Goal: Entertainment & Leisure: Consume media (video, audio)

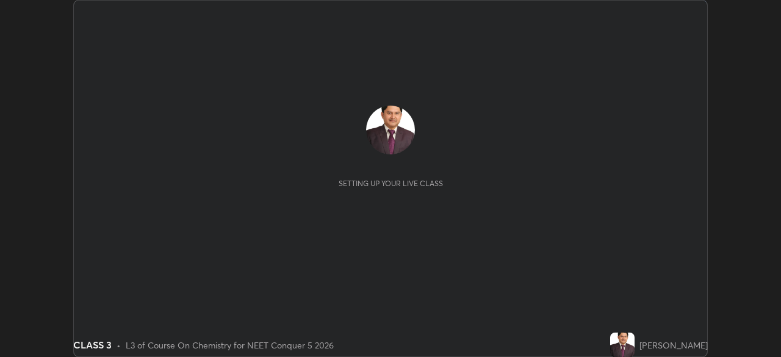
scroll to position [357, 781]
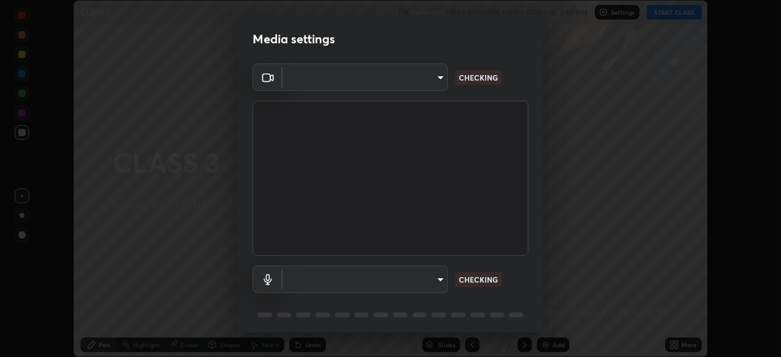
type input "6de8c8c8c69a591e8c739c30eda71f68b62f532a13bcefb910f5f36625bfec2e"
type input "communications"
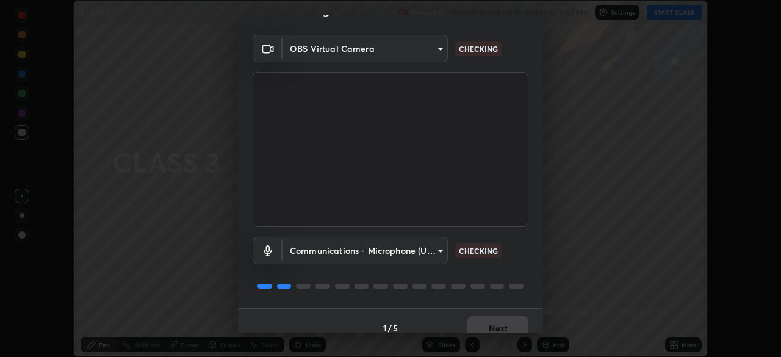
scroll to position [43, 0]
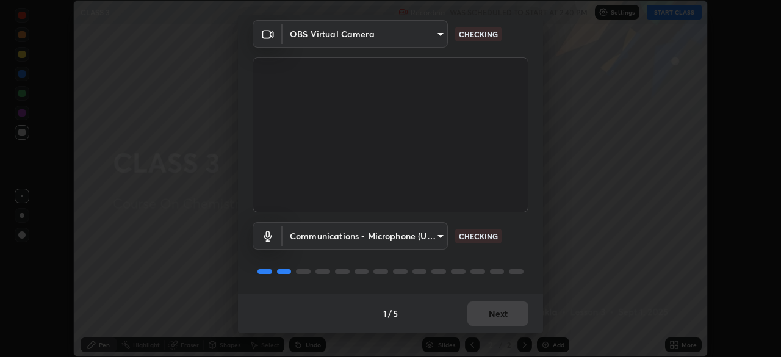
click at [505, 315] on div "1 / 5 Next" at bounding box center [390, 312] width 305 height 39
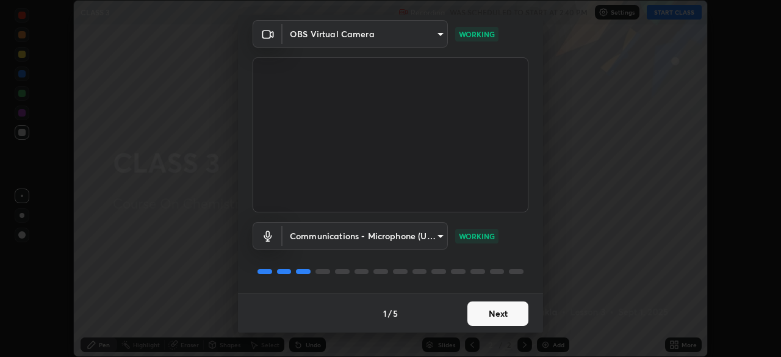
click at [497, 314] on button "Next" at bounding box center [497, 313] width 61 height 24
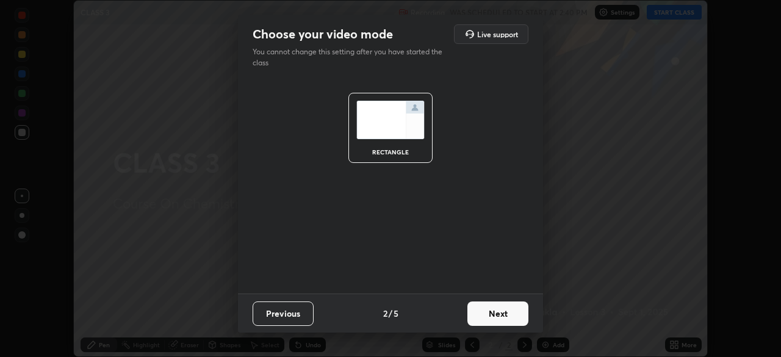
click at [501, 316] on button "Next" at bounding box center [497, 313] width 61 height 24
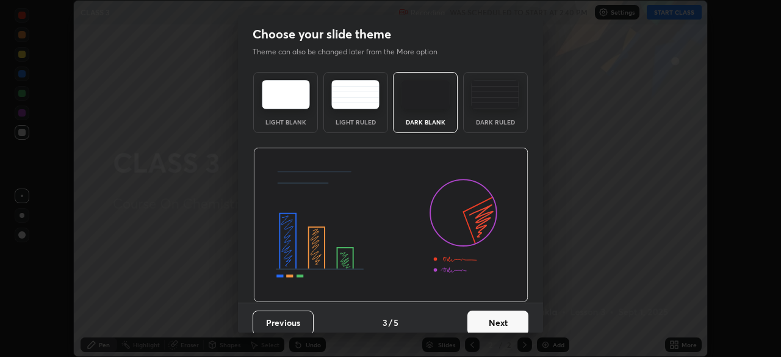
click at [500, 325] on button "Next" at bounding box center [497, 322] width 61 height 24
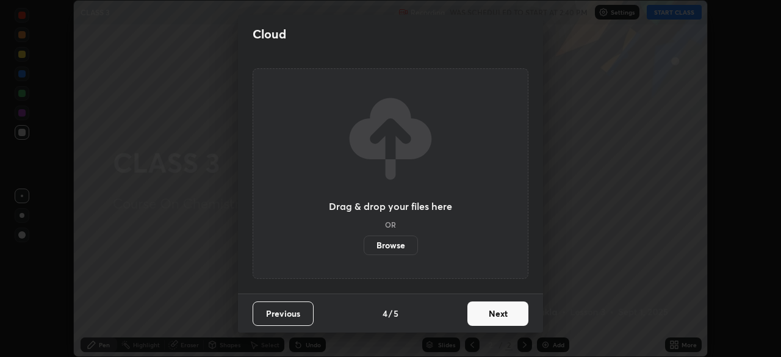
click at [500, 314] on button "Next" at bounding box center [497, 313] width 61 height 24
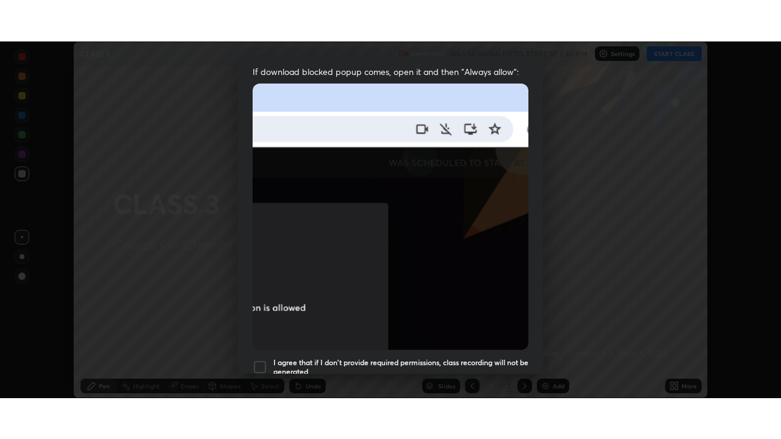
scroll to position [292, 0]
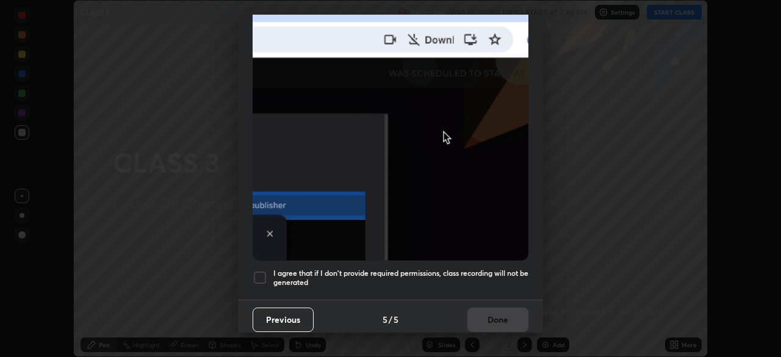
click at [262, 270] on div at bounding box center [260, 277] width 15 height 15
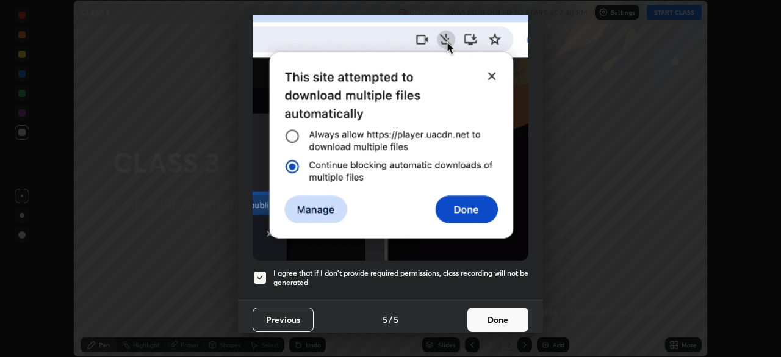
click at [491, 315] on button "Done" at bounding box center [497, 319] width 61 height 24
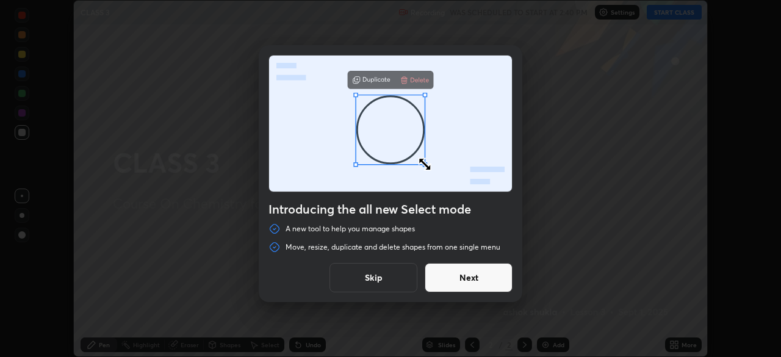
click at [391, 275] on button "Skip" at bounding box center [373, 277] width 88 height 29
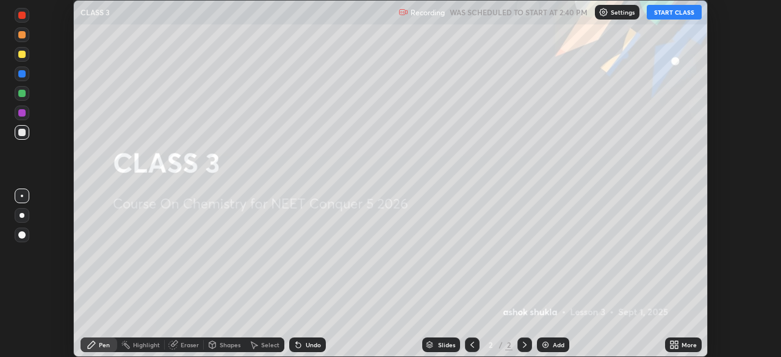
click at [675, 346] on icon at bounding box center [676, 346] width 3 height 3
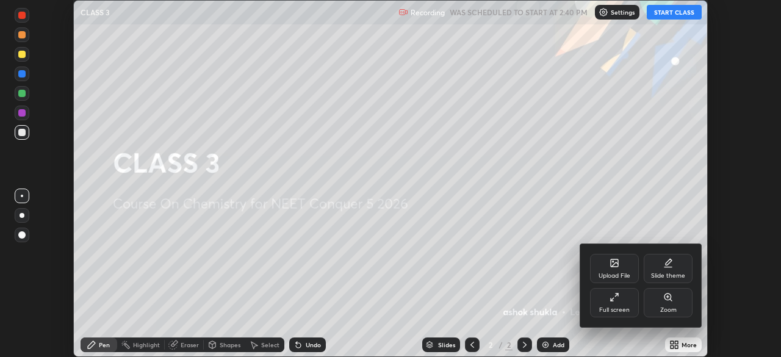
click at [616, 297] on icon at bounding box center [614, 297] width 10 height 10
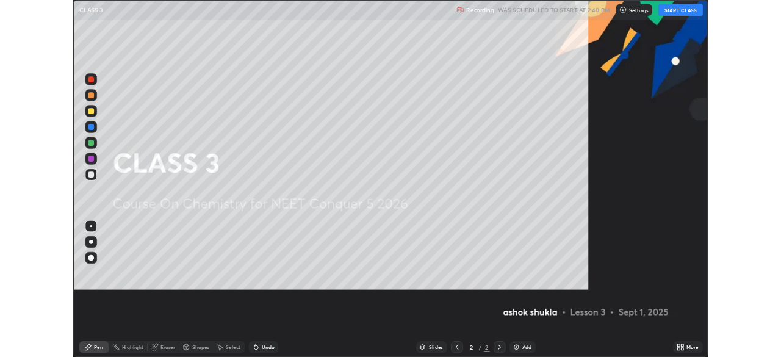
scroll to position [439, 781]
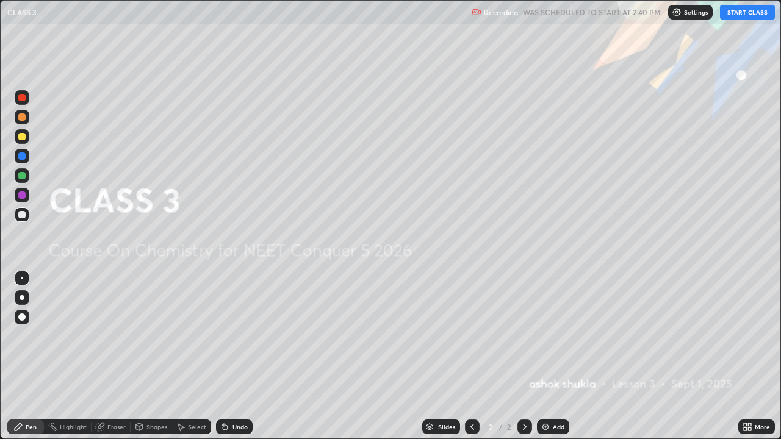
click at [732, 13] on button "START CLASS" at bounding box center [747, 12] width 55 height 15
click at [544, 356] on img at bounding box center [545, 427] width 10 height 10
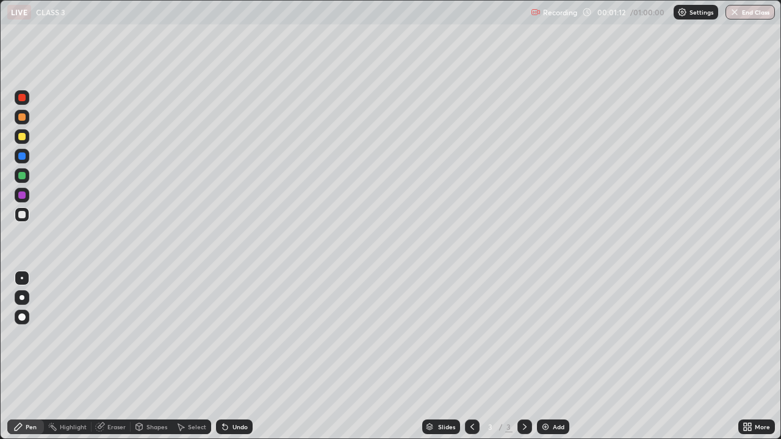
click at [23, 137] on div at bounding box center [21, 136] width 7 height 7
click at [545, 356] on img at bounding box center [545, 427] width 10 height 10
click at [544, 356] on img at bounding box center [545, 427] width 10 height 10
click at [119, 356] on div "Eraser" at bounding box center [116, 427] width 18 height 6
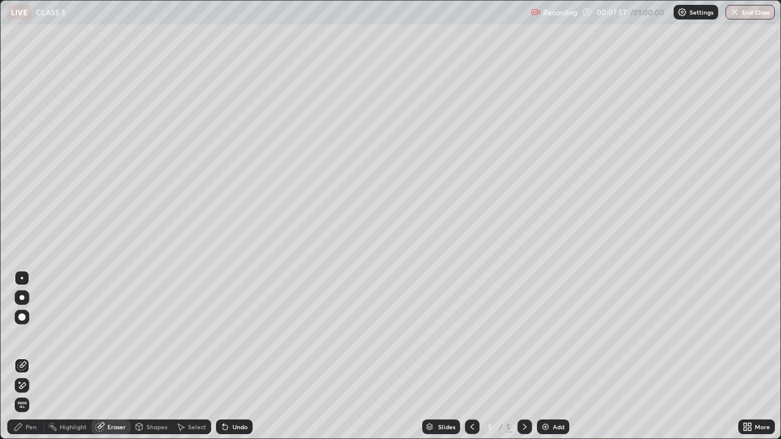
click at [35, 356] on div "Pen" at bounding box center [31, 427] width 11 height 6
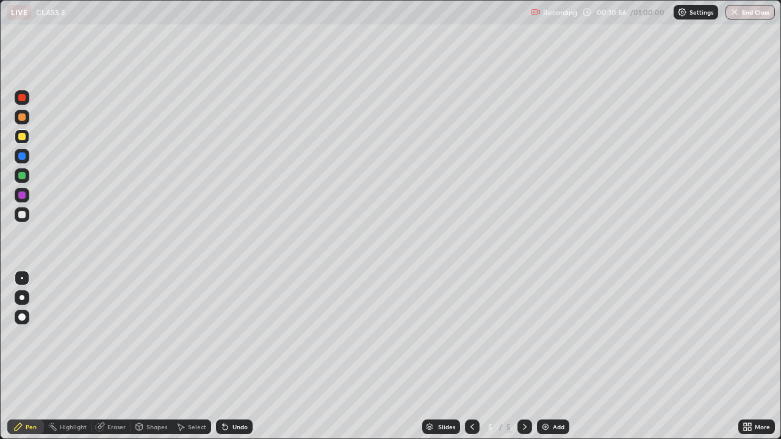
click at [112, 356] on div "Eraser" at bounding box center [116, 427] width 18 height 6
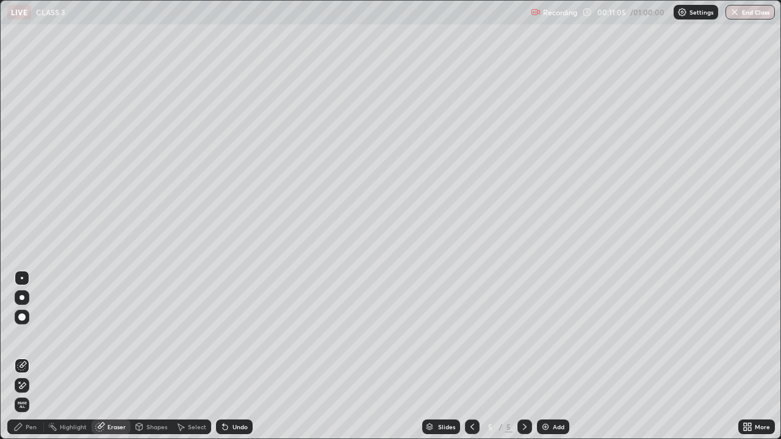
click at [35, 356] on div "Pen" at bounding box center [31, 427] width 11 height 6
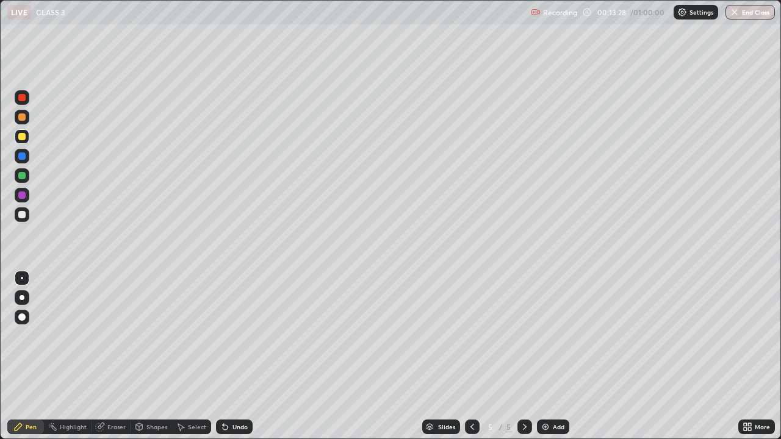
click at [111, 356] on div "Eraser" at bounding box center [116, 427] width 18 height 6
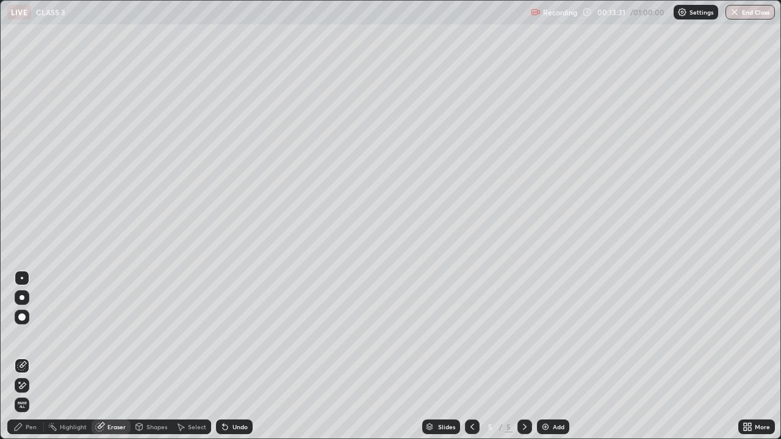
click at [30, 356] on div "Pen" at bounding box center [31, 427] width 11 height 6
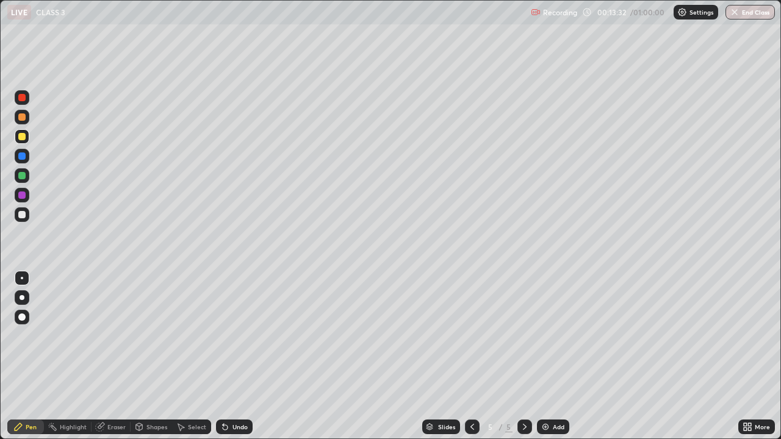
click at [28, 356] on div "Pen" at bounding box center [31, 427] width 11 height 6
click at [545, 356] on img at bounding box center [545, 427] width 10 height 10
click at [544, 356] on img at bounding box center [545, 427] width 10 height 10
click at [598, 242] on icon at bounding box center [600, 245] width 10 height 10
click at [544, 356] on img at bounding box center [545, 427] width 10 height 10
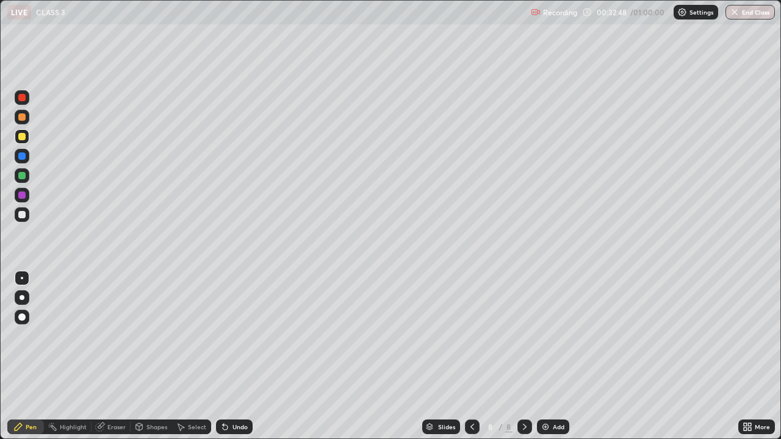
click at [110, 356] on div "Eraser" at bounding box center [116, 427] width 18 height 6
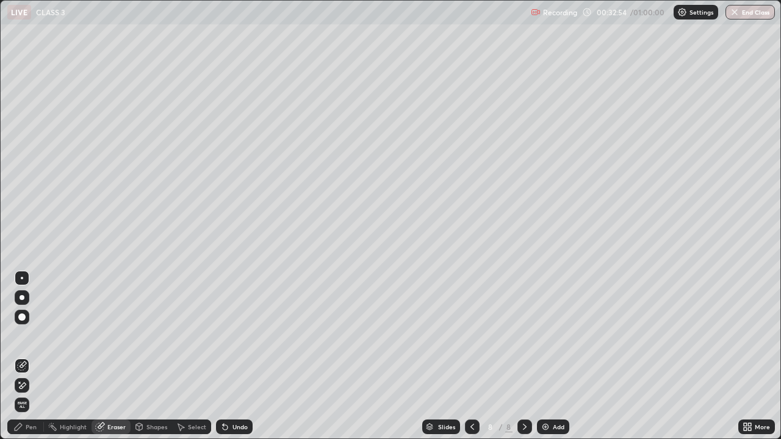
click at [36, 356] on div "Pen" at bounding box center [31, 427] width 11 height 6
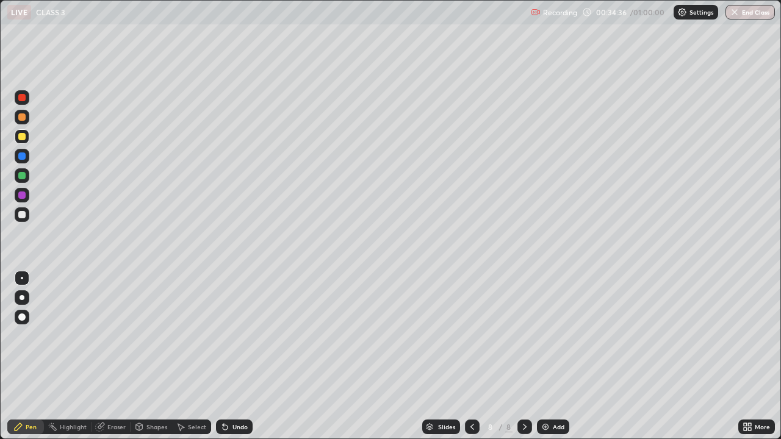
click at [545, 356] on img at bounding box center [545, 427] width 10 height 10
click at [544, 356] on img at bounding box center [545, 427] width 10 height 10
click at [105, 356] on div "Eraser" at bounding box center [111, 427] width 39 height 15
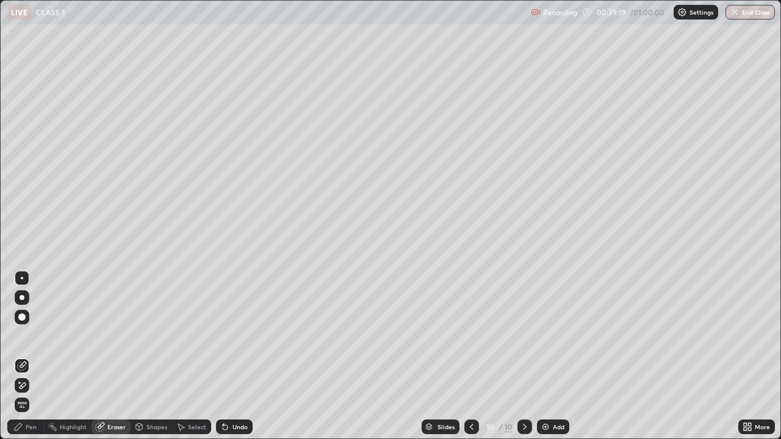
click at [31, 356] on div "Pen" at bounding box center [31, 427] width 11 height 6
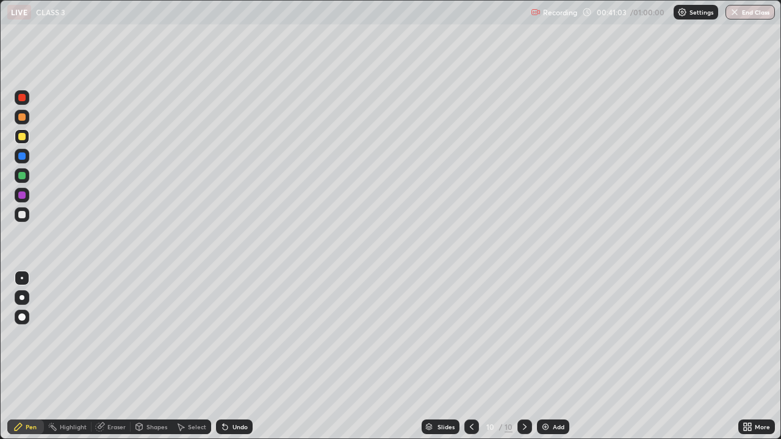
click at [541, 356] on img at bounding box center [545, 427] width 10 height 10
click at [110, 356] on div "Eraser" at bounding box center [116, 427] width 18 height 6
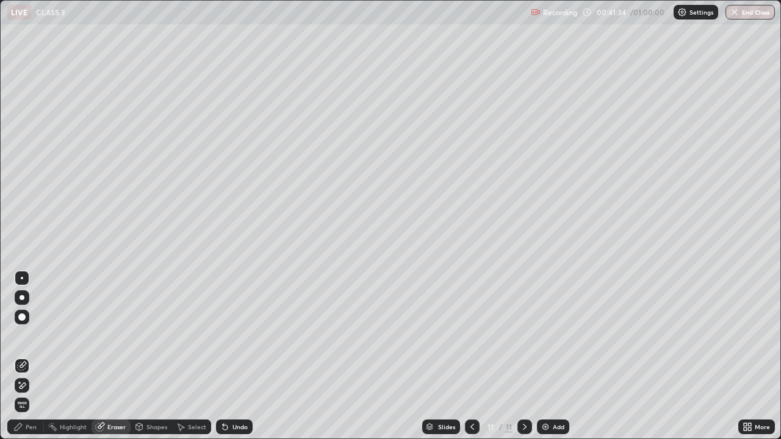
click at [37, 356] on div "Pen" at bounding box center [25, 427] width 37 height 15
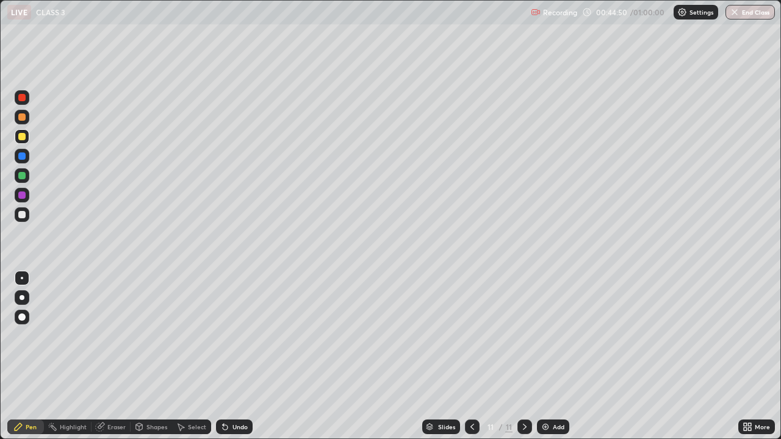
click at [545, 356] on img at bounding box center [545, 427] width 10 height 10
click at [109, 356] on div "Eraser" at bounding box center [116, 427] width 18 height 6
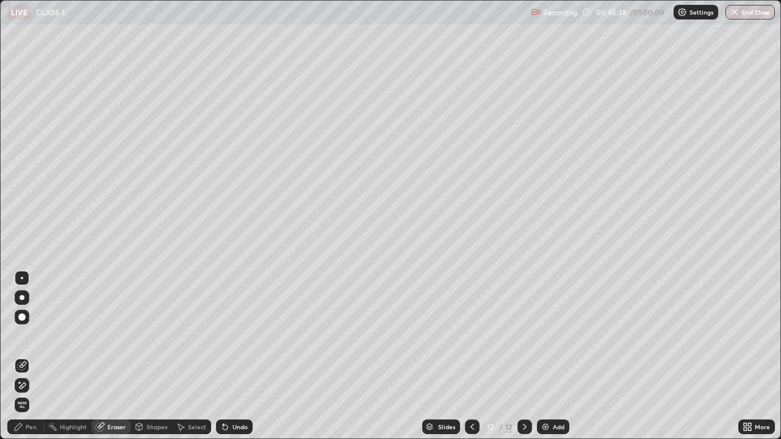
click at [32, 356] on div "Pen" at bounding box center [31, 427] width 11 height 6
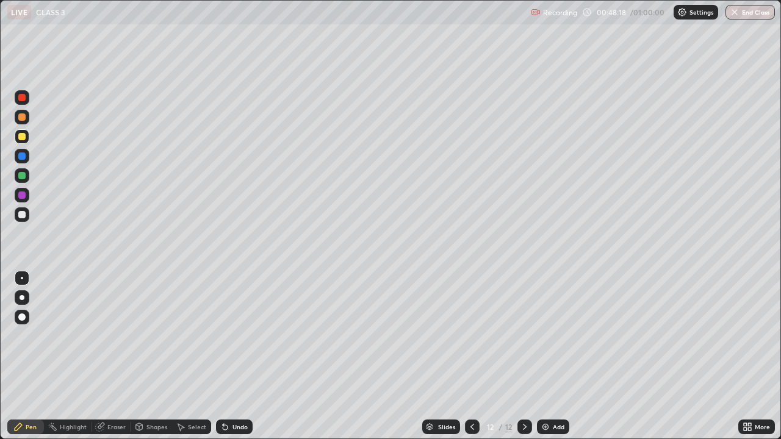
click at [542, 356] on img at bounding box center [545, 427] width 10 height 10
click at [735, 13] on img "button" at bounding box center [735, 12] width 10 height 10
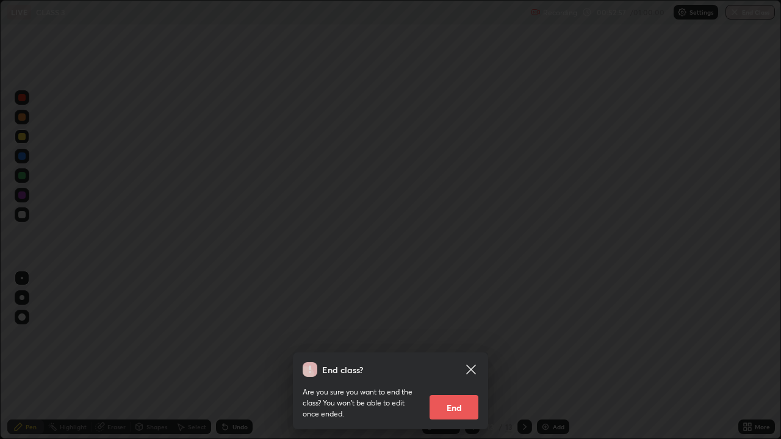
click at [453, 356] on button "End" at bounding box center [453, 407] width 49 height 24
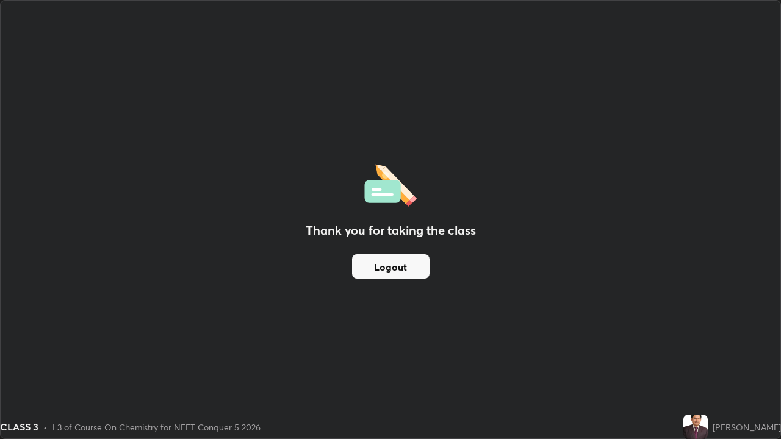
click at [708, 356] on img at bounding box center [695, 427] width 24 height 24
click at [741, 356] on div "[PERSON_NAME]" at bounding box center [746, 427] width 68 height 13
click at [744, 356] on div "[PERSON_NAME]" at bounding box center [746, 427] width 68 height 13
click at [746, 356] on div "[PERSON_NAME]" at bounding box center [746, 427] width 68 height 13
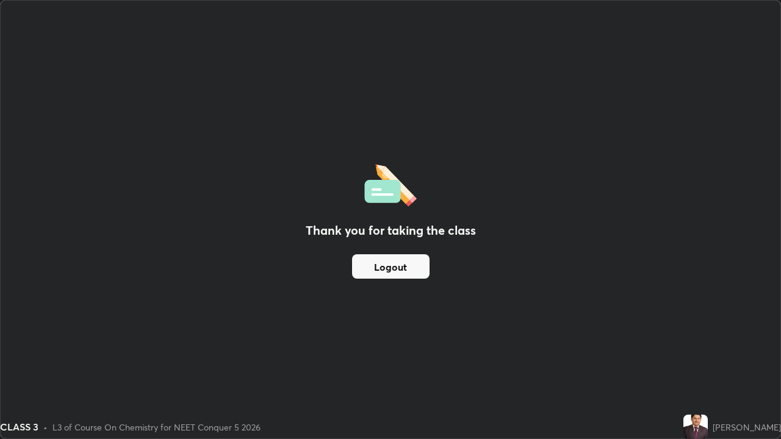
click at [746, 356] on div "[PERSON_NAME]" at bounding box center [746, 427] width 68 height 13
click at [576, 334] on div "Thank you for taking the class Logout" at bounding box center [391, 220] width 780 height 438
click at [382, 265] on button "Logout" at bounding box center [390, 266] width 77 height 24
click at [383, 270] on button "Logout" at bounding box center [390, 266] width 77 height 24
click at [386, 265] on button "Logout" at bounding box center [390, 266] width 77 height 24
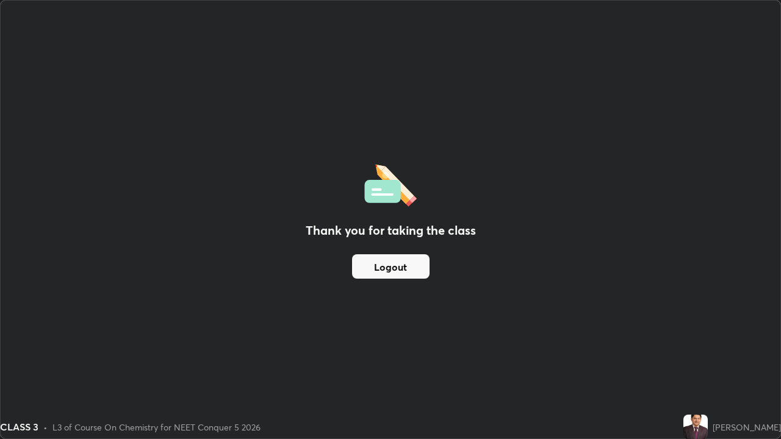
click at [388, 269] on button "Logout" at bounding box center [390, 266] width 77 height 24
click at [642, 276] on div "Thank you for taking the class Logout" at bounding box center [391, 220] width 780 height 438
click at [642, 275] on div "Thank you for taking the class Logout" at bounding box center [391, 220] width 780 height 438
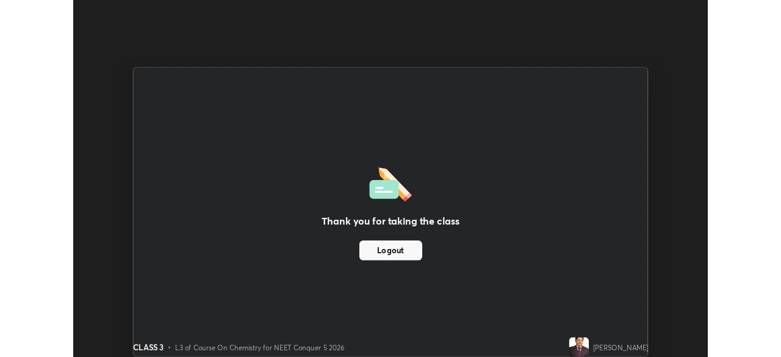
scroll to position [60643, 60219]
